Goal: Download file/media

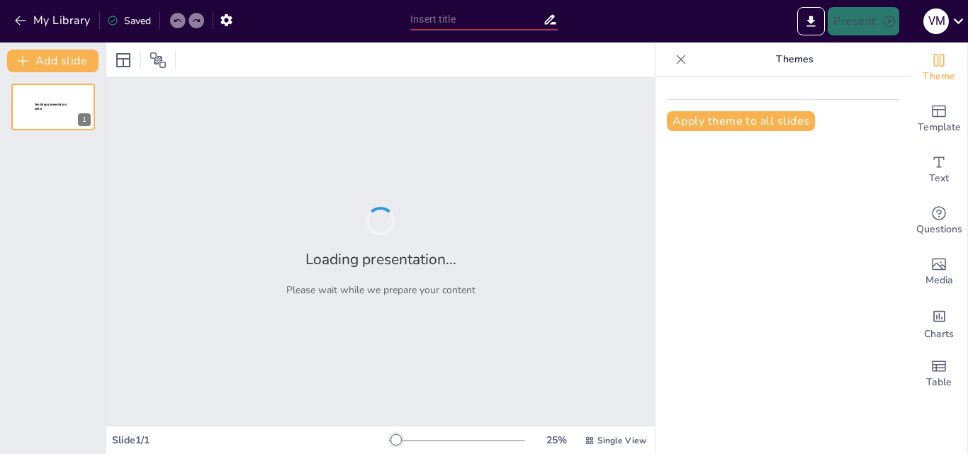
type input "Imported NEUMOTORAX.pptx"
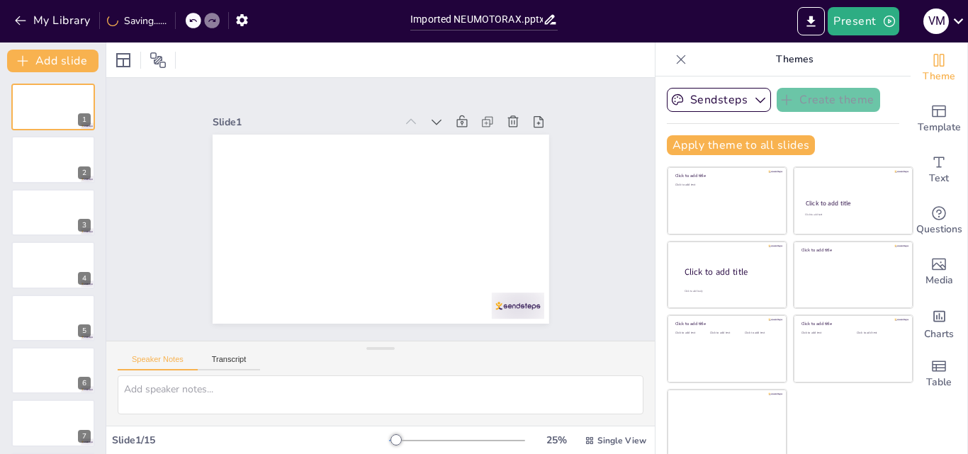
scroll to position [3, 0]
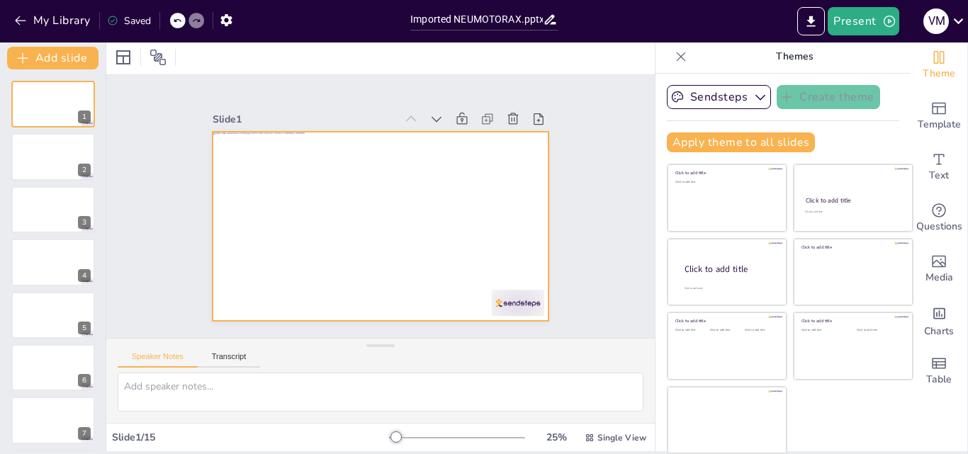
click at [485, 266] on div at bounding box center [381, 226] width 337 height 189
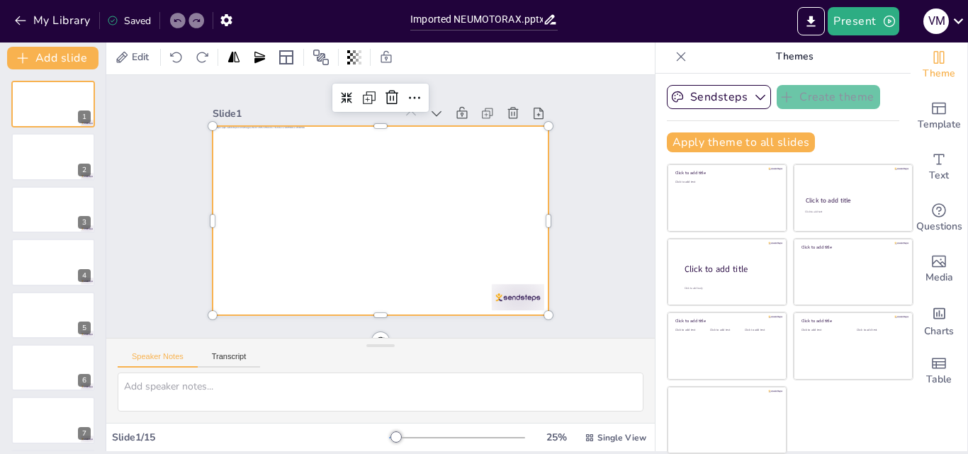
scroll to position [0, 0]
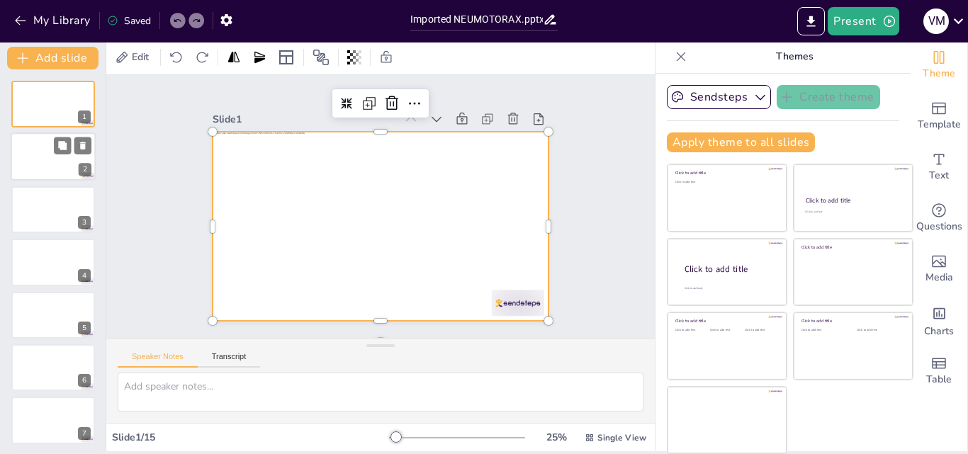
click at [55, 159] on div at bounding box center [53, 157] width 85 height 48
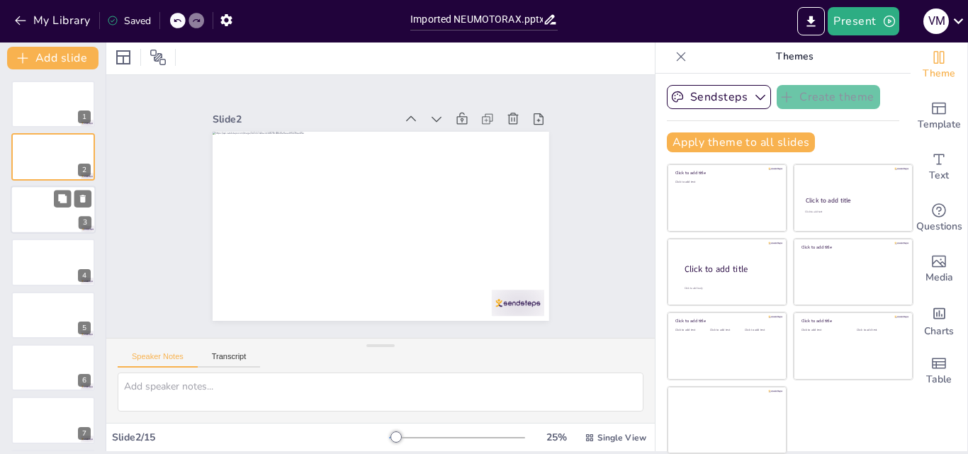
click at [55, 217] on div at bounding box center [53, 210] width 85 height 48
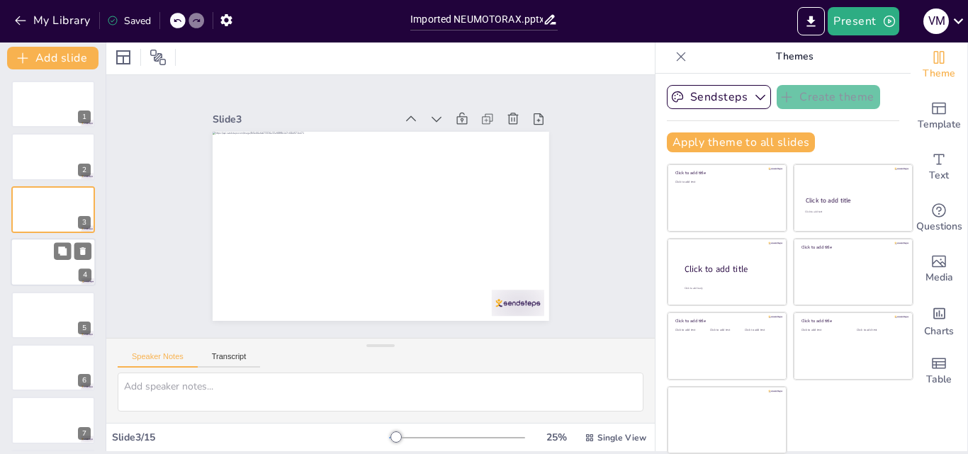
click at [50, 271] on div at bounding box center [53, 262] width 85 height 48
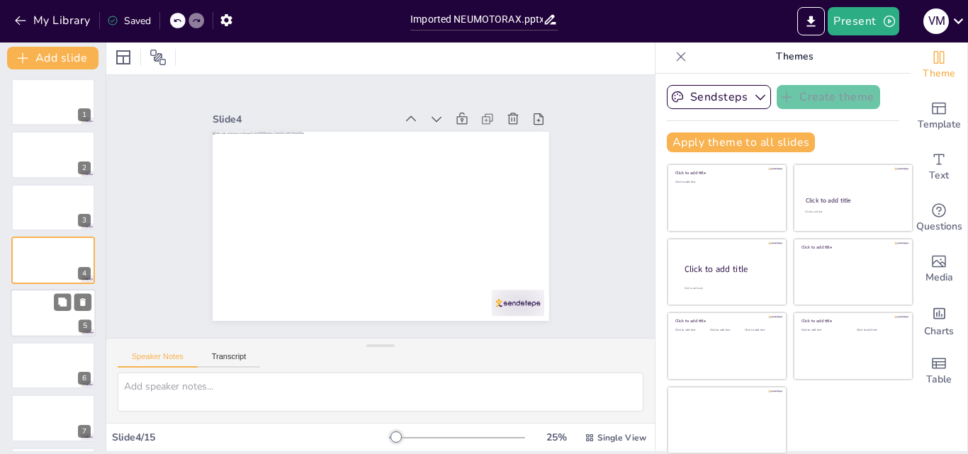
click at [43, 303] on div at bounding box center [53, 313] width 85 height 48
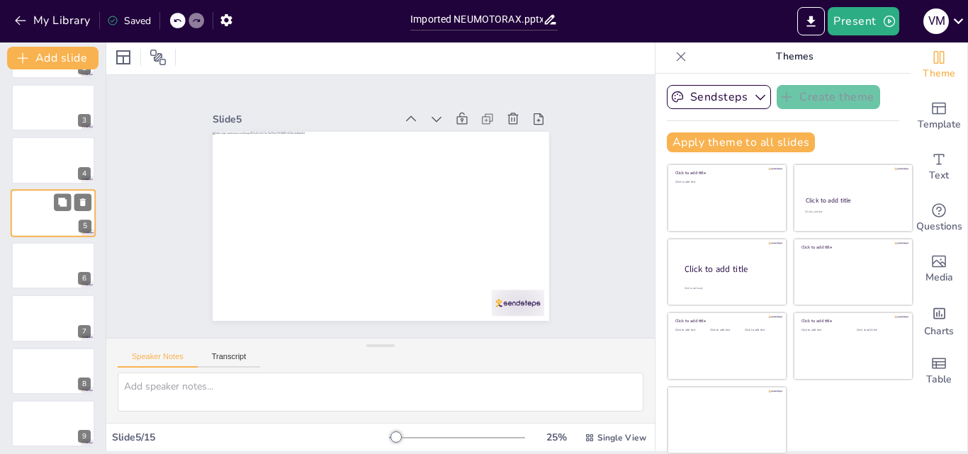
scroll to position [125, 0]
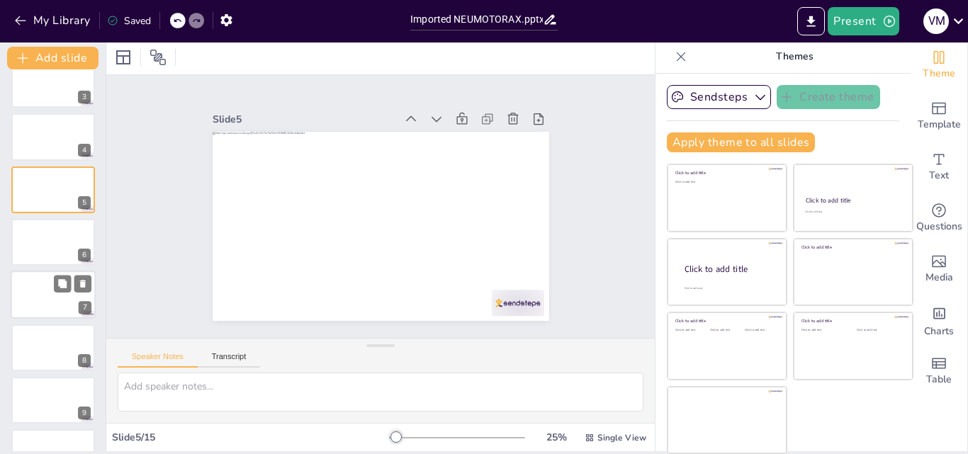
click at [46, 296] on div at bounding box center [53, 295] width 85 height 48
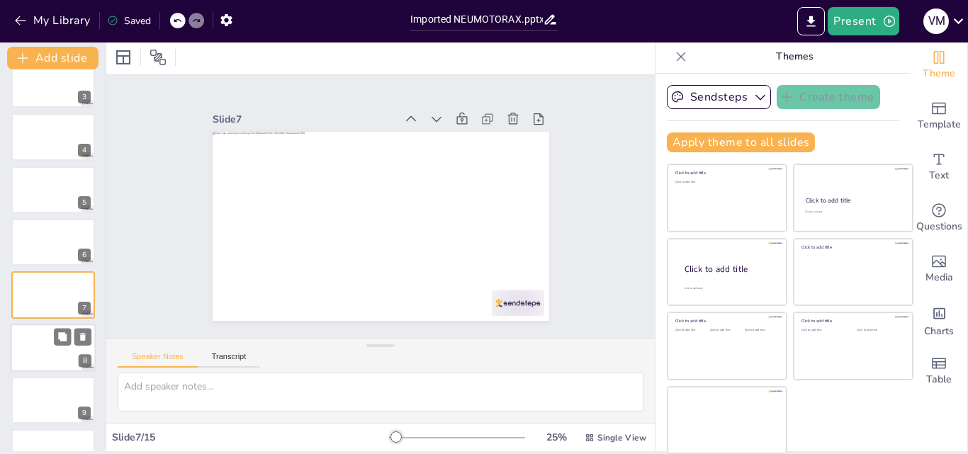
scroll to position [160, 0]
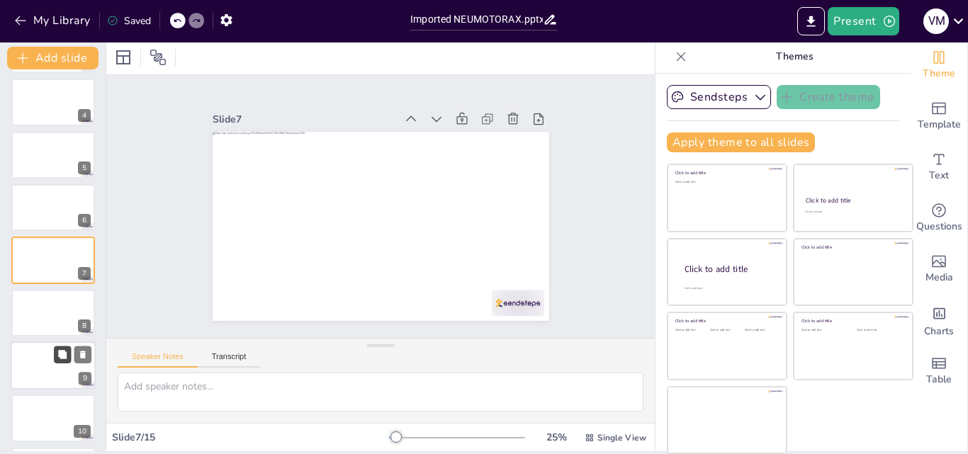
click at [55, 348] on button at bounding box center [62, 354] width 17 height 17
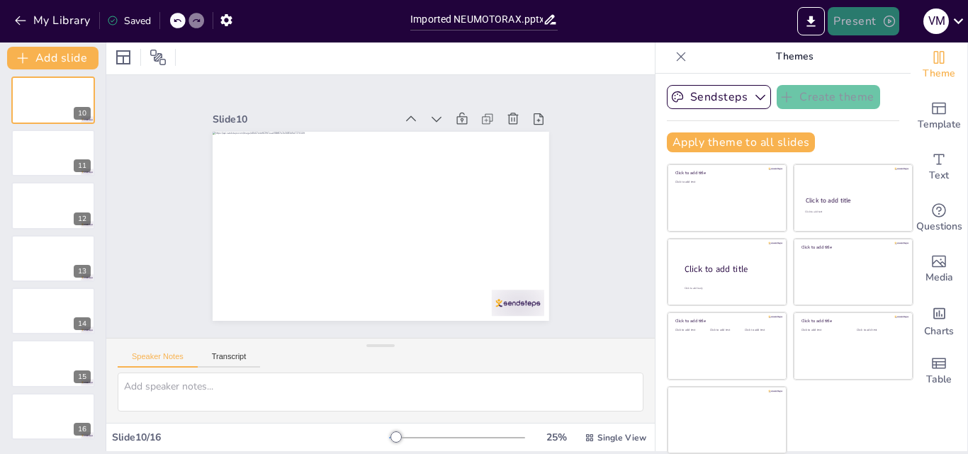
click at [864, 16] on button "Present" at bounding box center [862, 21] width 71 height 28
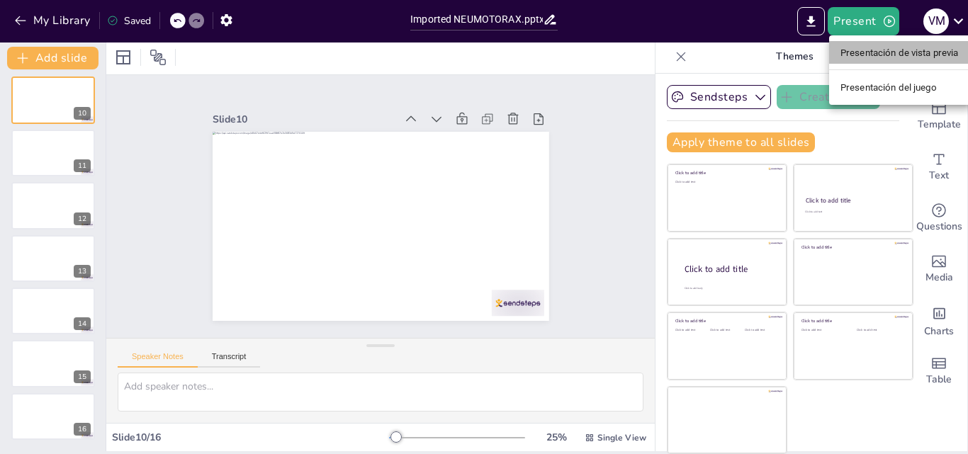
click at [866, 50] on font "Presentación de vista previa" at bounding box center [899, 52] width 118 height 11
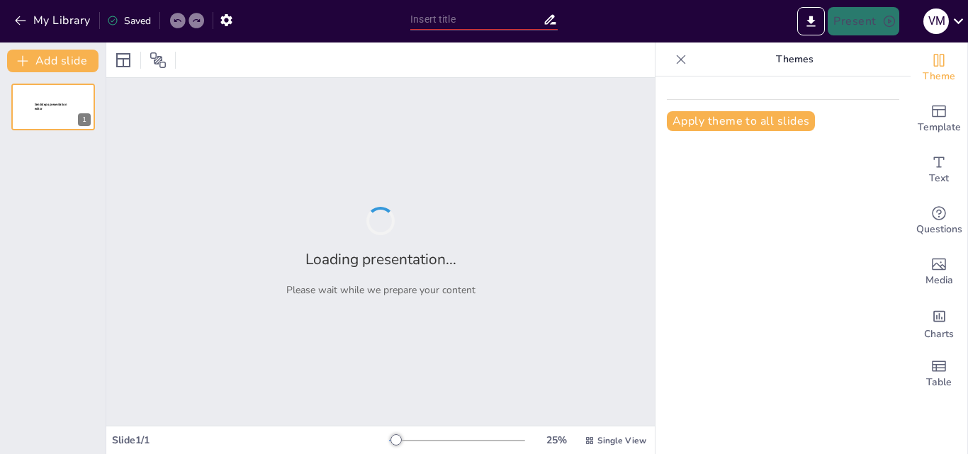
type input "Imported NEUMOTORAX.pptx"
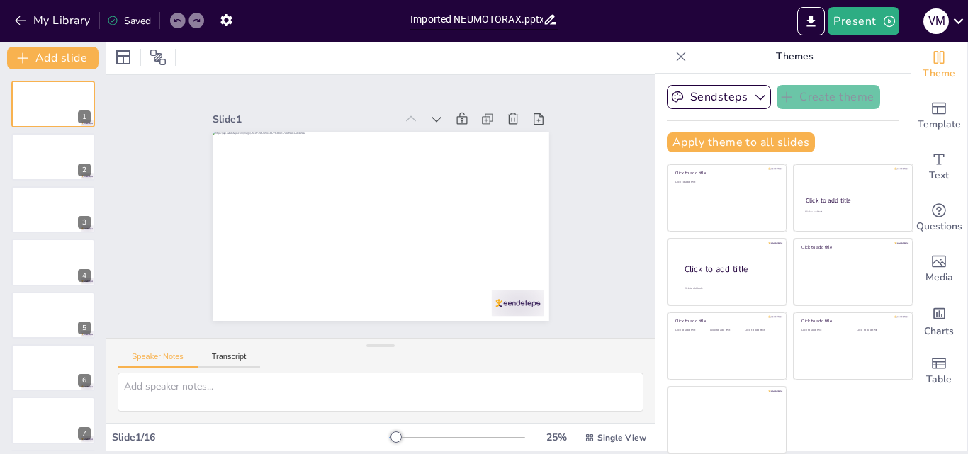
scroll to position [71, 0]
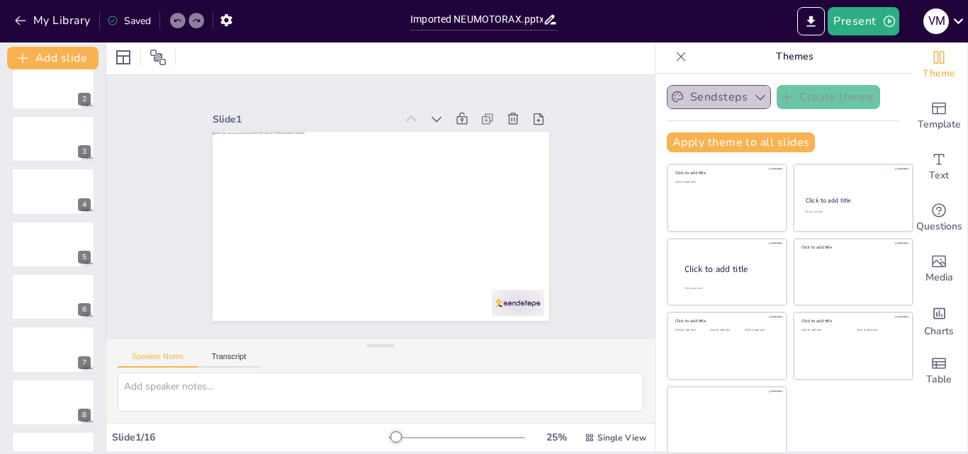
click at [676, 96] on button "Sendsteps" at bounding box center [719, 97] width 104 height 24
click at [814, 17] on icon "Export to PowerPoint" at bounding box center [811, 21] width 9 height 11
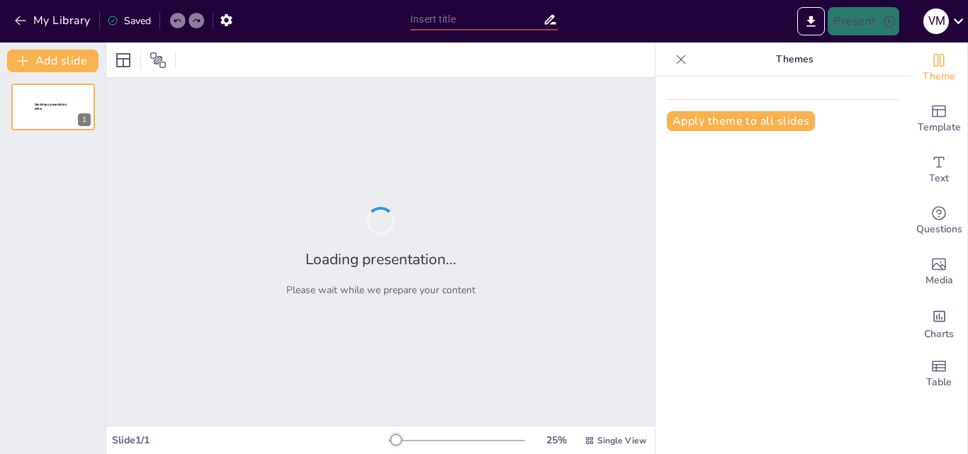
type input "Imported NEUMOTORAX.pptx"
